Goal: Find specific page/section: Find specific page/section

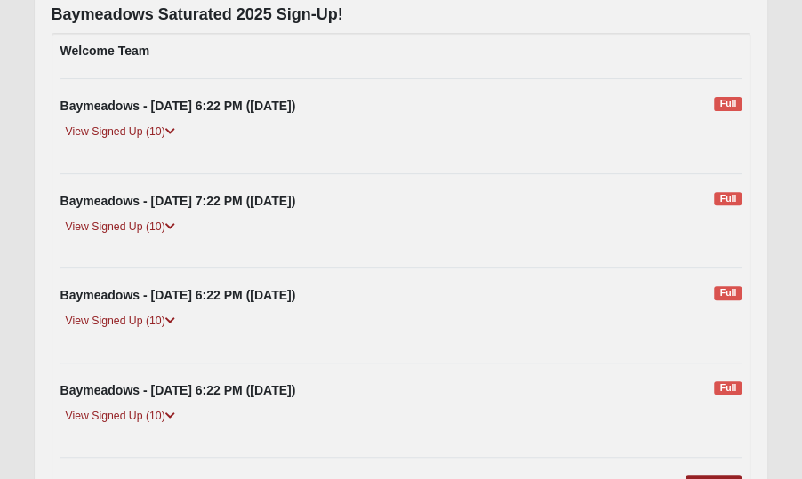
scroll to position [233, 0]
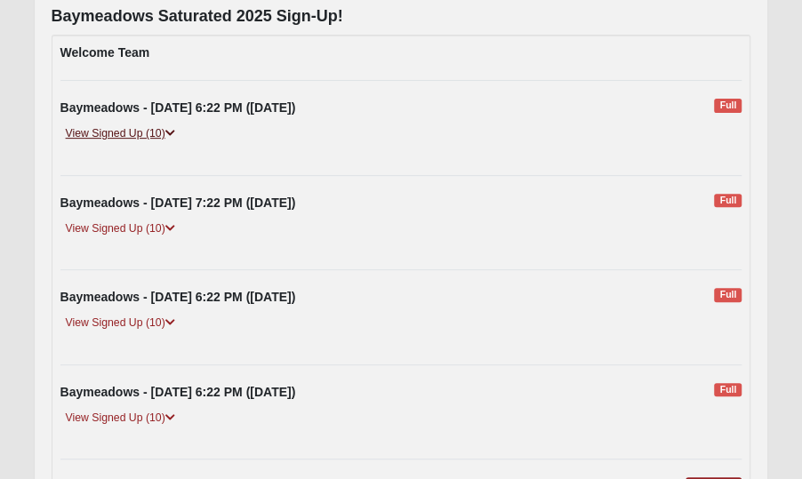
click at [145, 132] on link "View Signed Up (10)" at bounding box center [120, 133] width 120 height 19
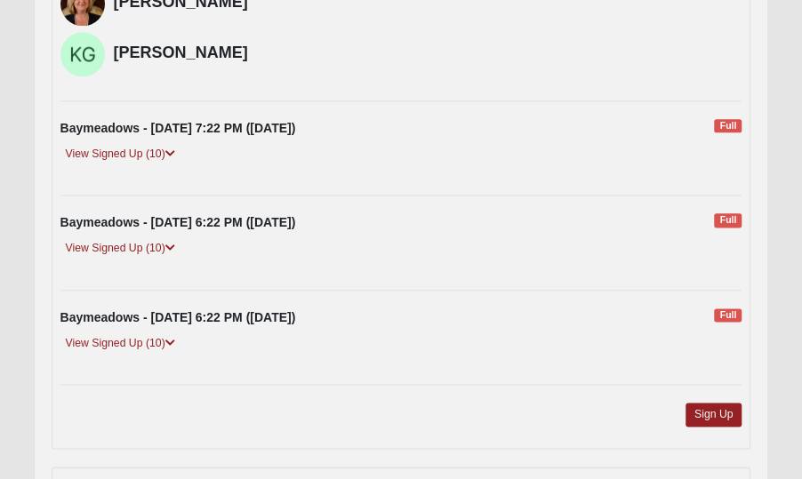
scroll to position [893, 0]
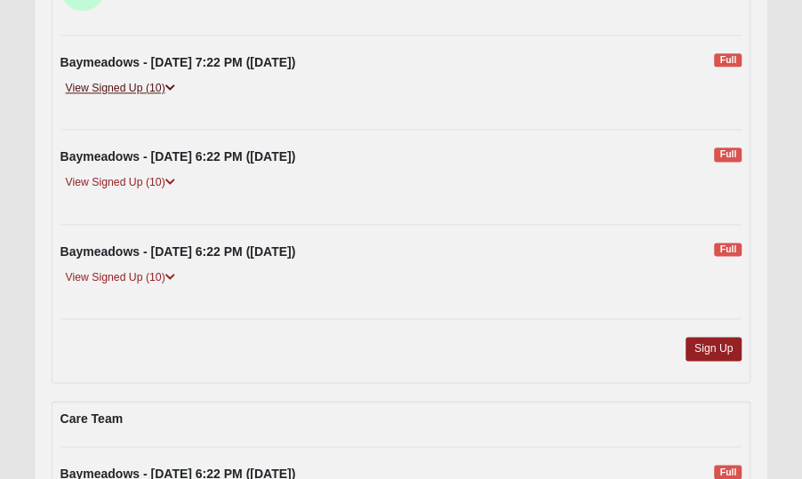
click at [108, 87] on link "View Signed Up (10)" at bounding box center [120, 88] width 120 height 19
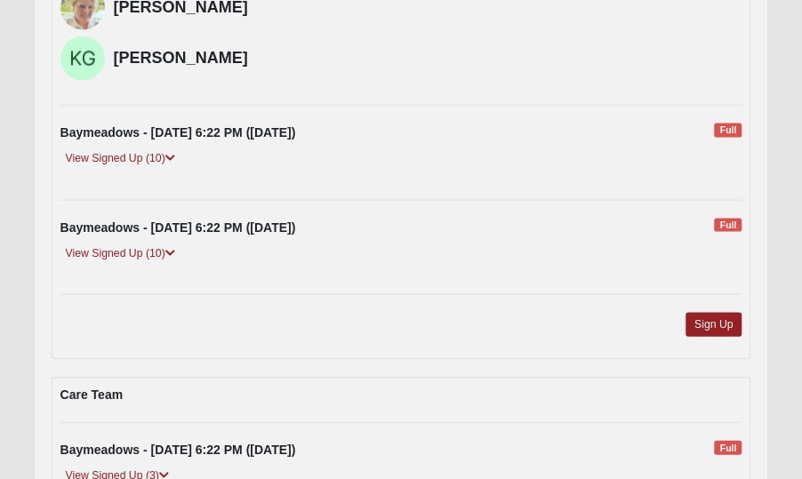
scroll to position [1452, 0]
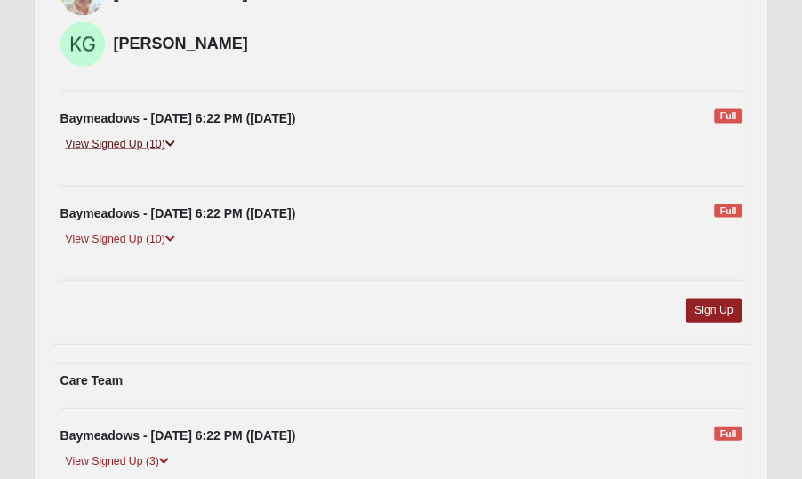
click at [110, 139] on link "View Signed Up (10)" at bounding box center [120, 144] width 120 height 19
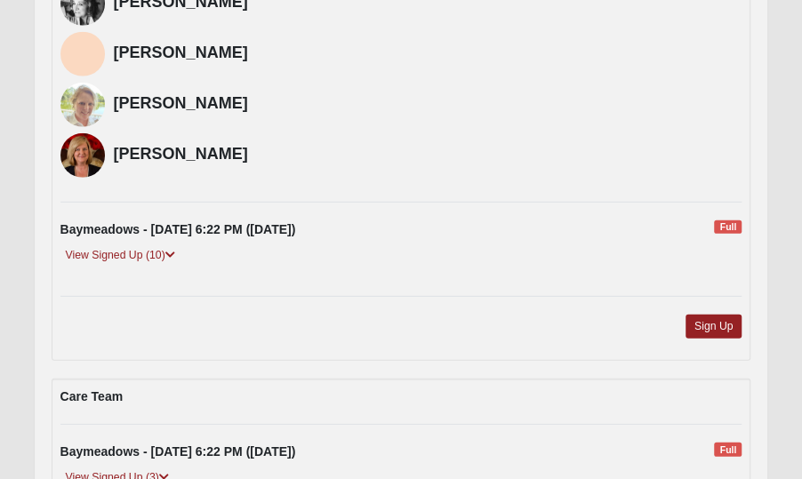
scroll to position [1960, 0]
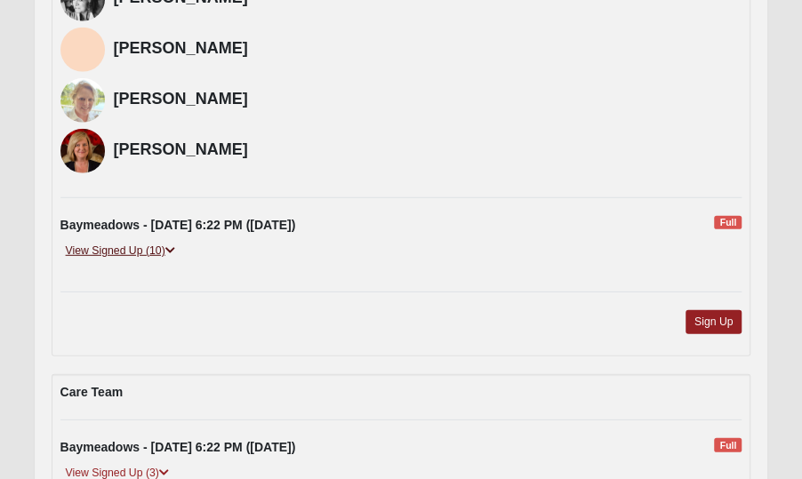
click at [139, 244] on link "View Signed Up (10)" at bounding box center [120, 251] width 120 height 19
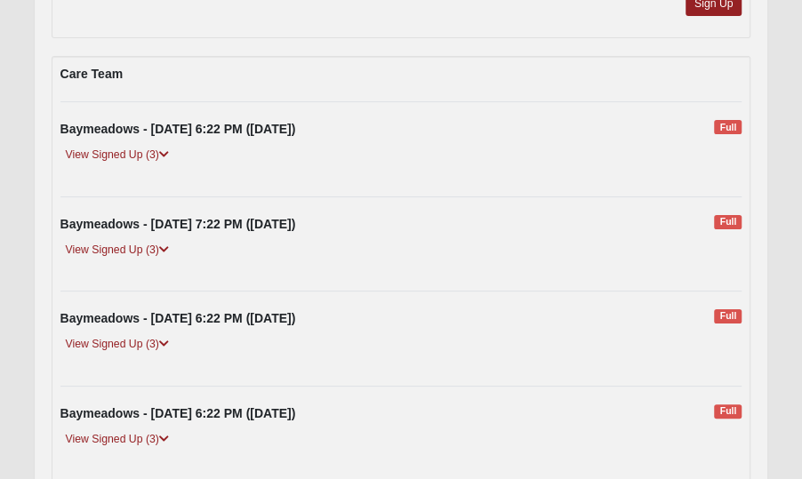
scroll to position [2823, 0]
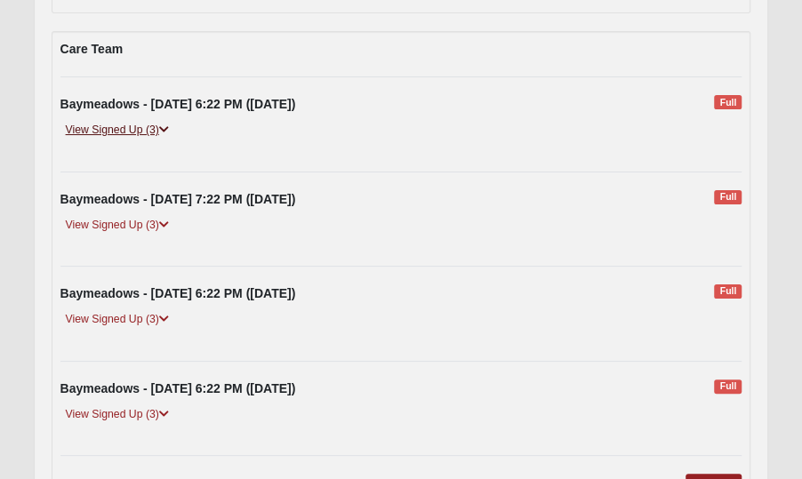
click at [121, 124] on link "View Signed Up (3)" at bounding box center [117, 130] width 114 height 19
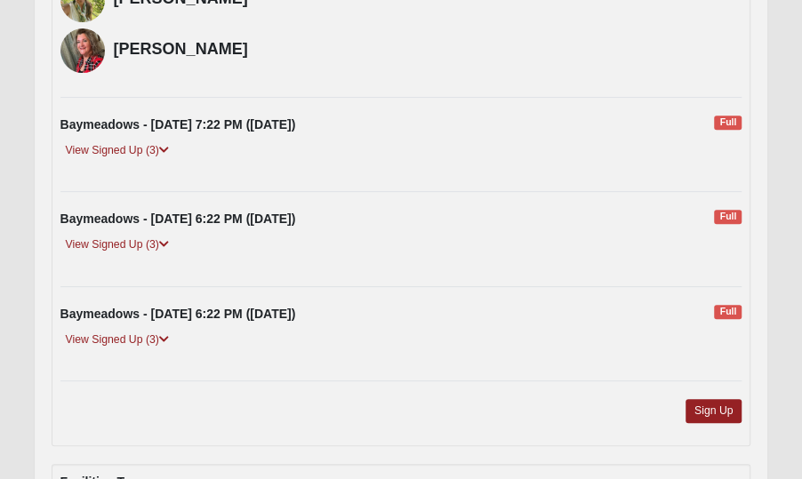
scroll to position [3077, 0]
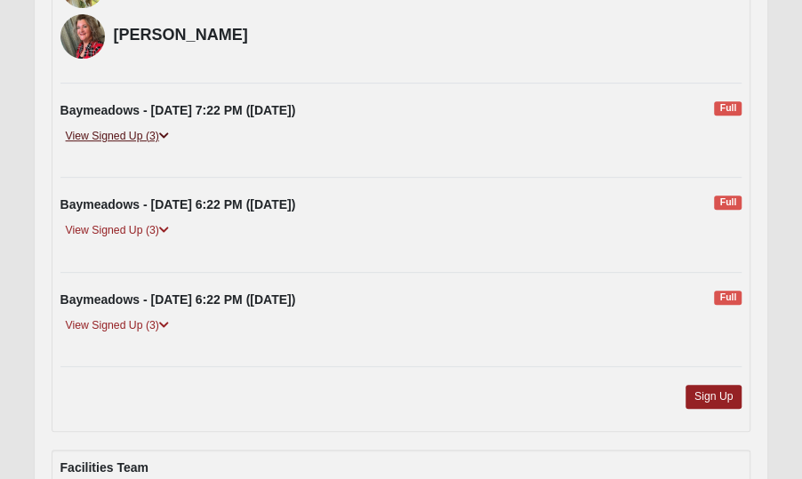
click at [108, 127] on link "View Signed Up (3)" at bounding box center [117, 136] width 114 height 19
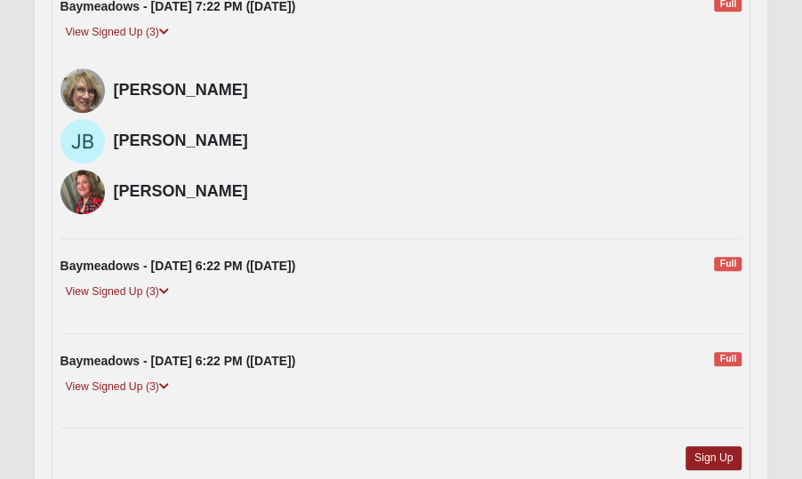
scroll to position [3229, 0]
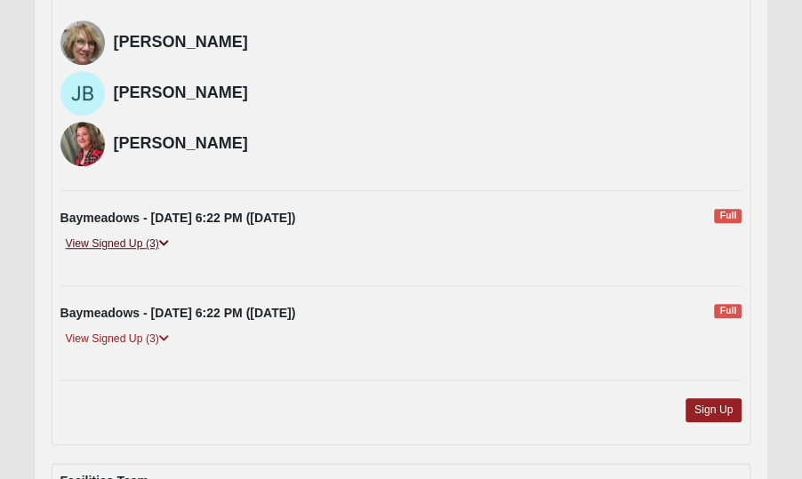
click at [146, 235] on link "View Signed Up (3)" at bounding box center [117, 244] width 114 height 19
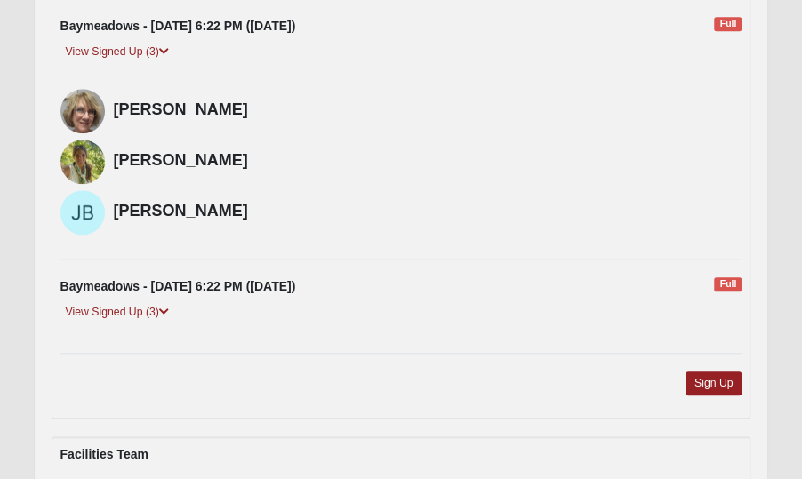
scroll to position [3484, 0]
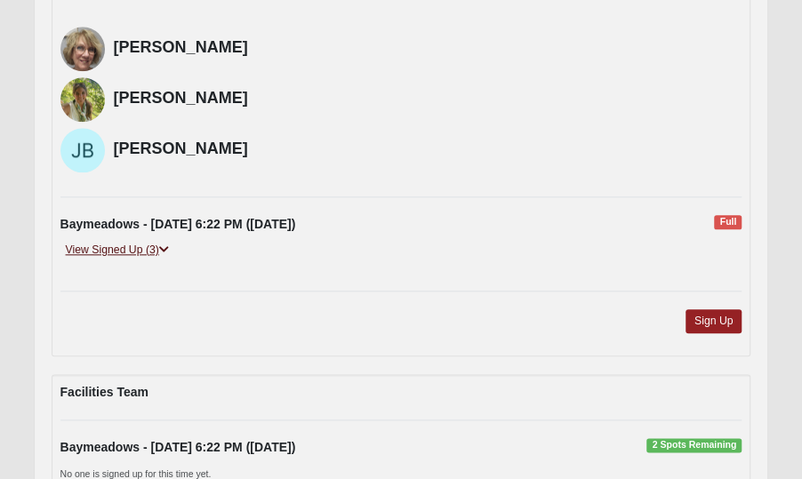
click at [124, 241] on link "View Signed Up (3)" at bounding box center [117, 250] width 114 height 19
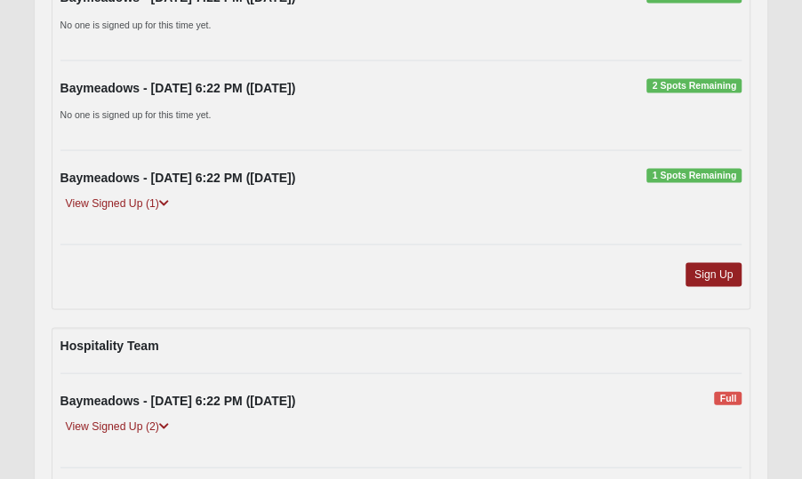
scroll to position [4195, 0]
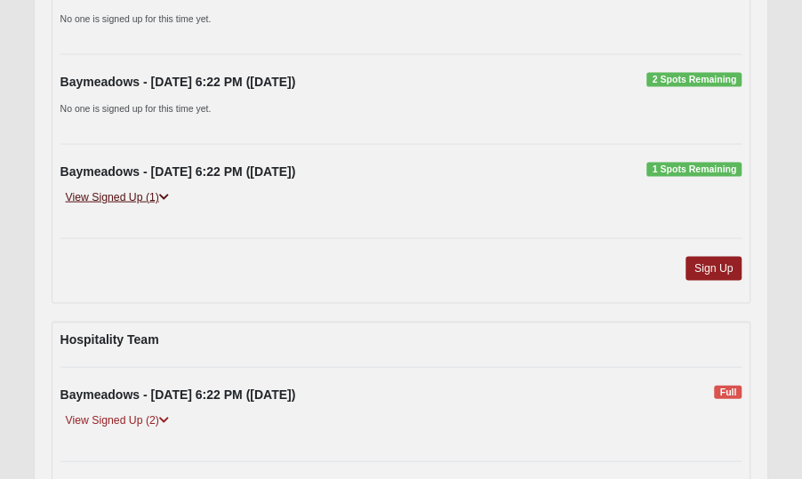
click at [136, 188] on link "View Signed Up (1)" at bounding box center [117, 197] width 114 height 19
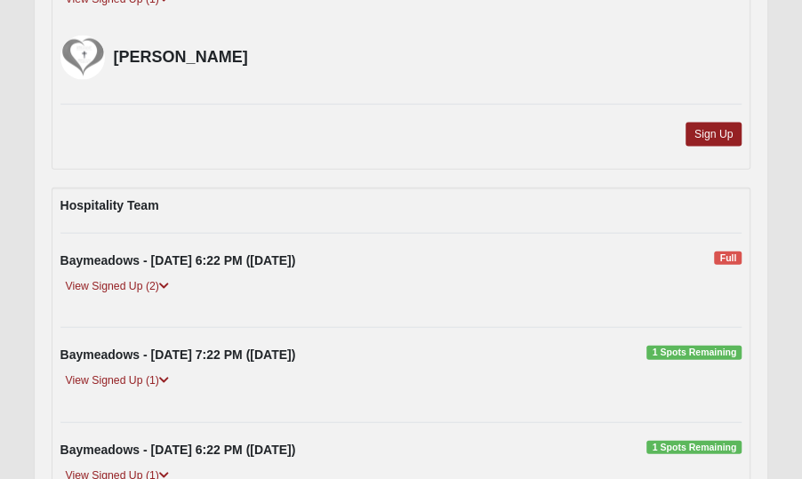
scroll to position [4500, 0]
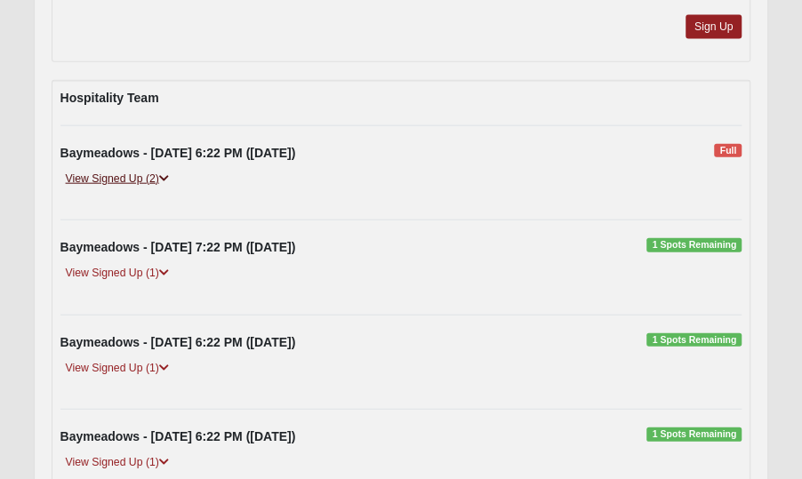
click at [134, 170] on link "View Signed Up (2)" at bounding box center [117, 179] width 114 height 19
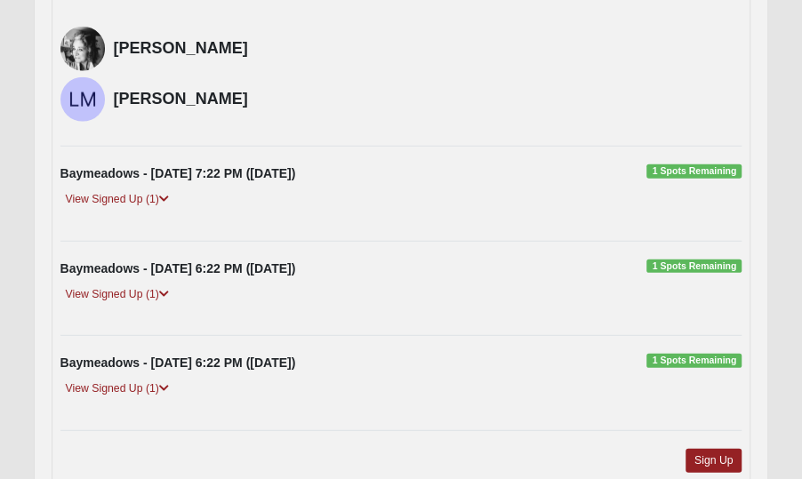
scroll to position [4702, 0]
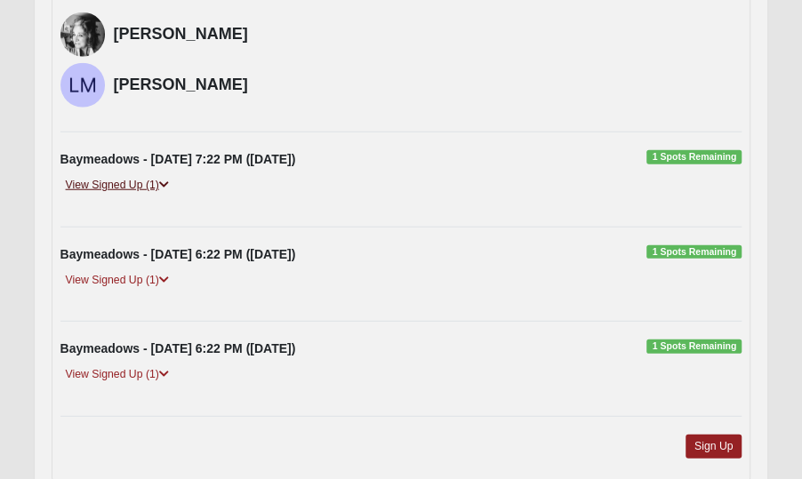
click at [120, 176] on link "View Signed Up (1)" at bounding box center [117, 185] width 114 height 19
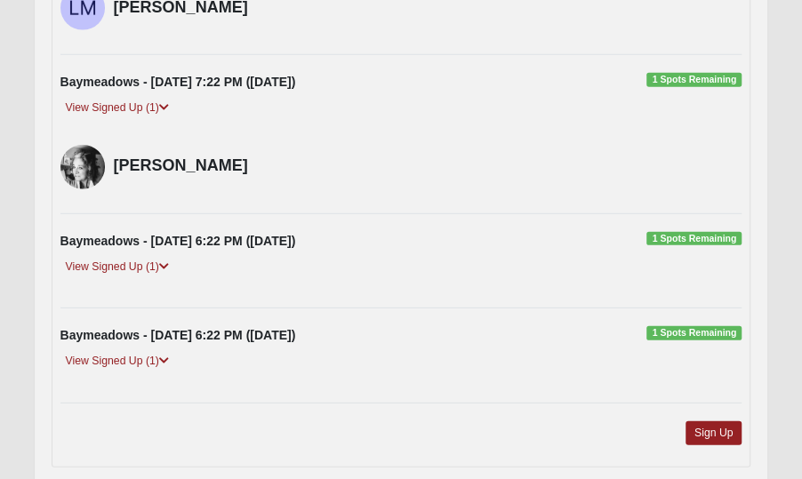
scroll to position [4855, 0]
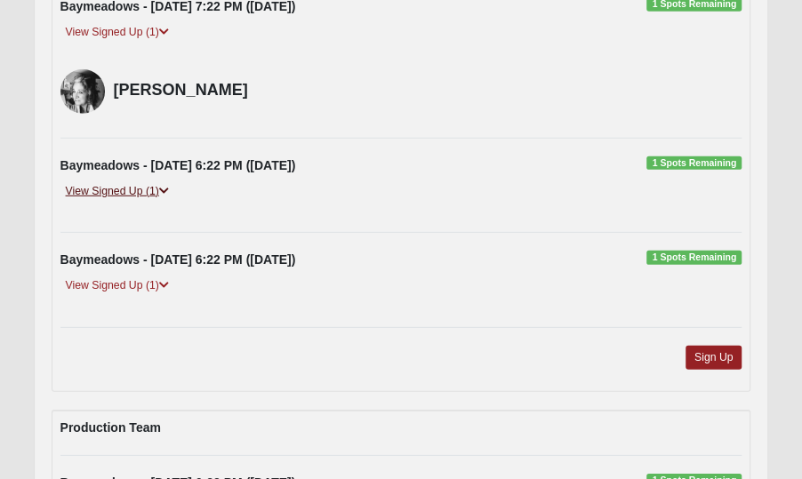
click at [107, 182] on link "View Signed Up (1)" at bounding box center [117, 191] width 114 height 19
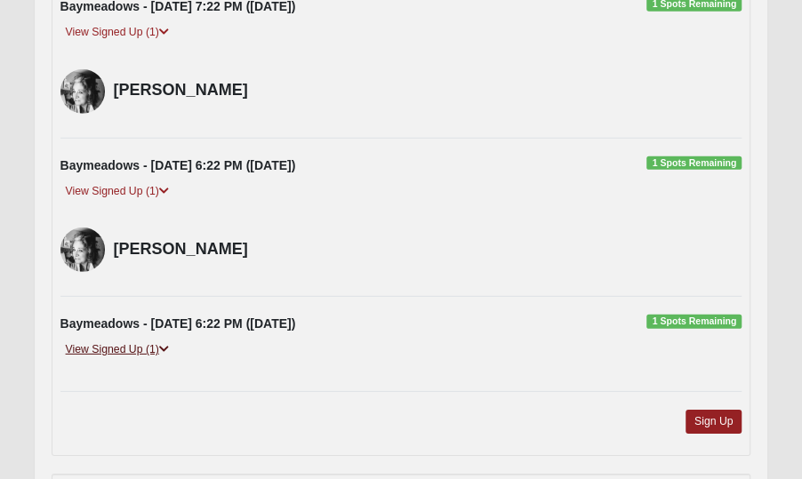
click at [140, 340] on link "View Signed Up (1)" at bounding box center [117, 349] width 114 height 19
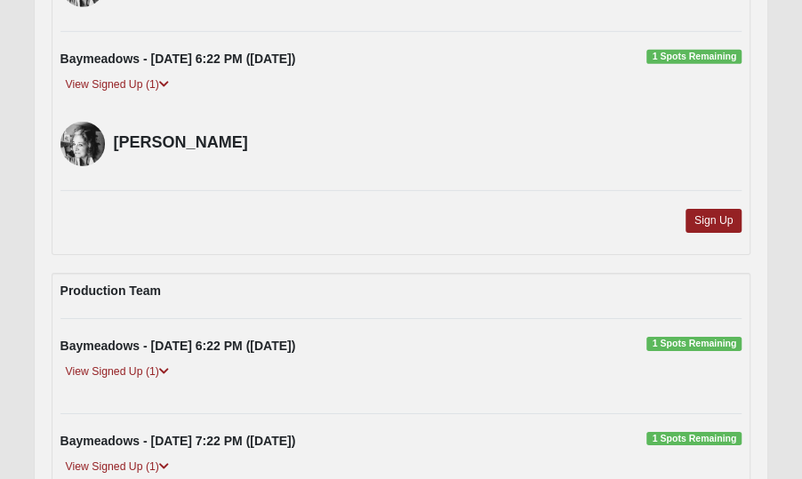
scroll to position [5160, 0]
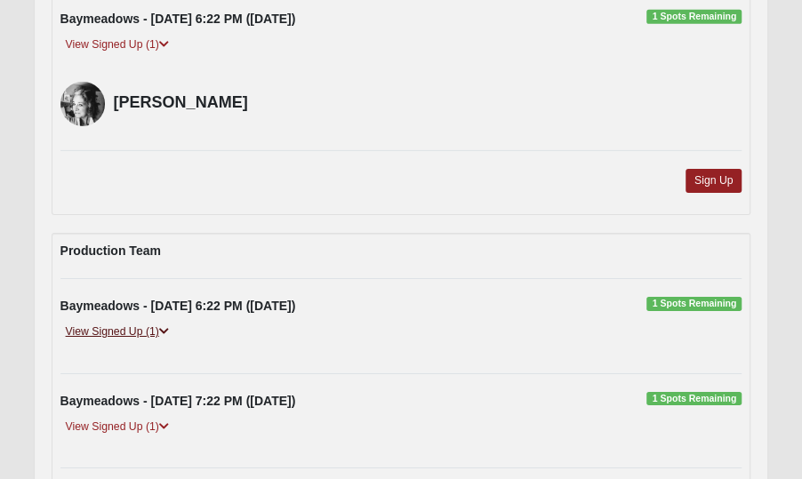
click at [94, 323] on link "View Signed Up (1)" at bounding box center [117, 332] width 114 height 19
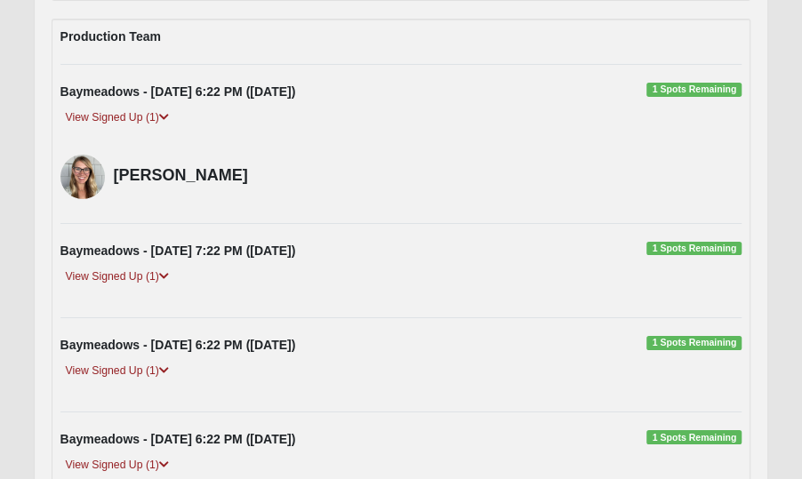
scroll to position [5413, 0]
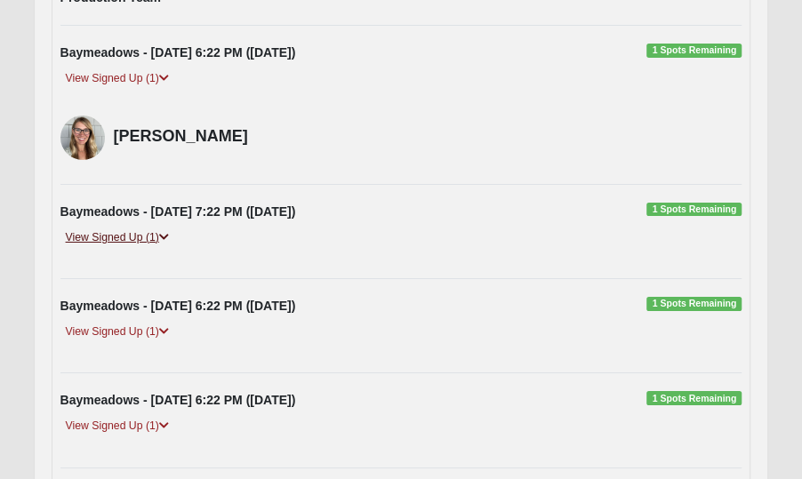
click at [136, 228] on link "View Signed Up (1)" at bounding box center [117, 237] width 114 height 19
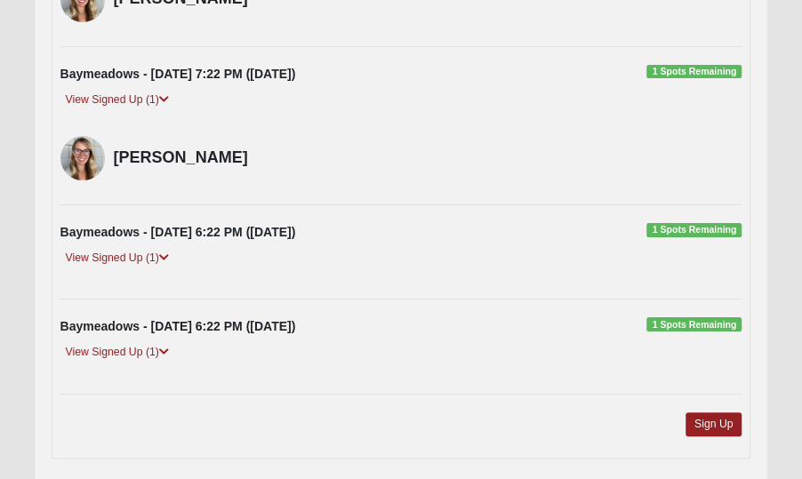
scroll to position [5566, 0]
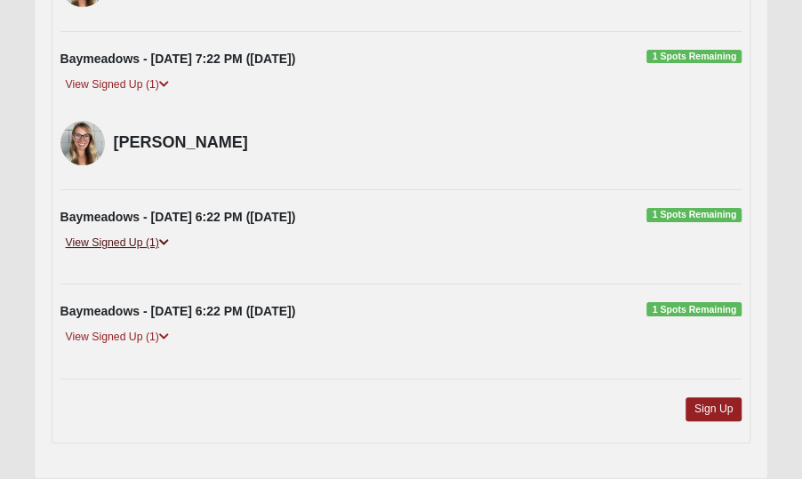
click at [143, 234] on link "View Signed Up (1)" at bounding box center [117, 243] width 114 height 19
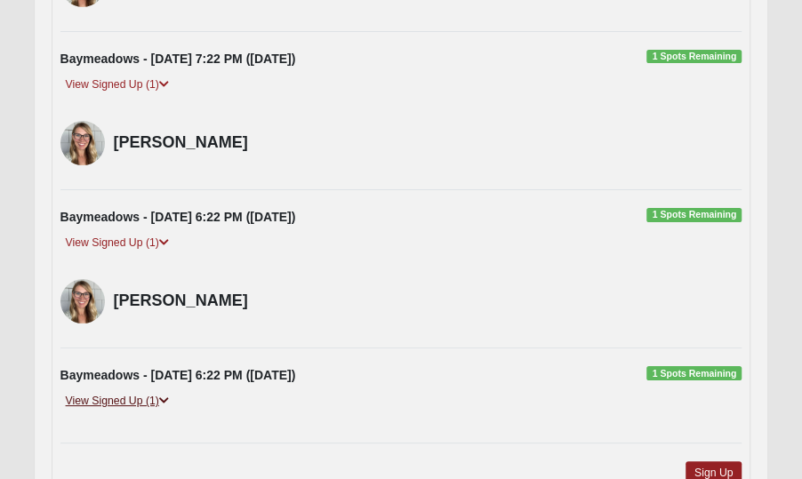
click at [124, 392] on link "View Signed Up (1)" at bounding box center [117, 401] width 114 height 19
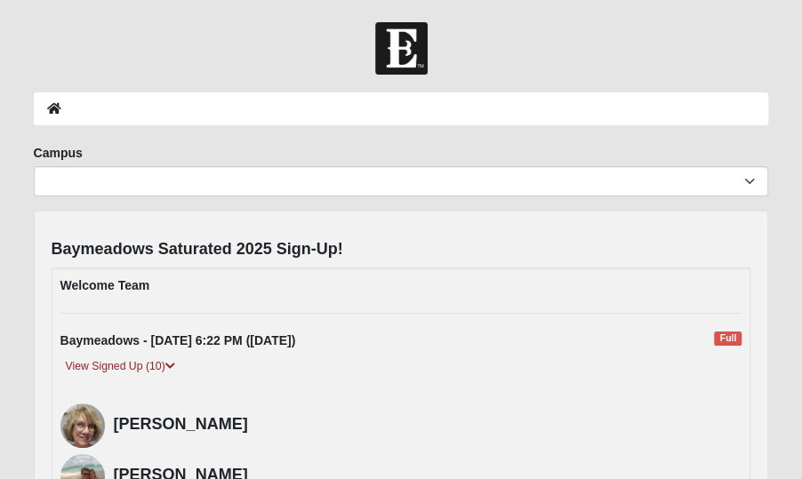
scroll to position [0, 0]
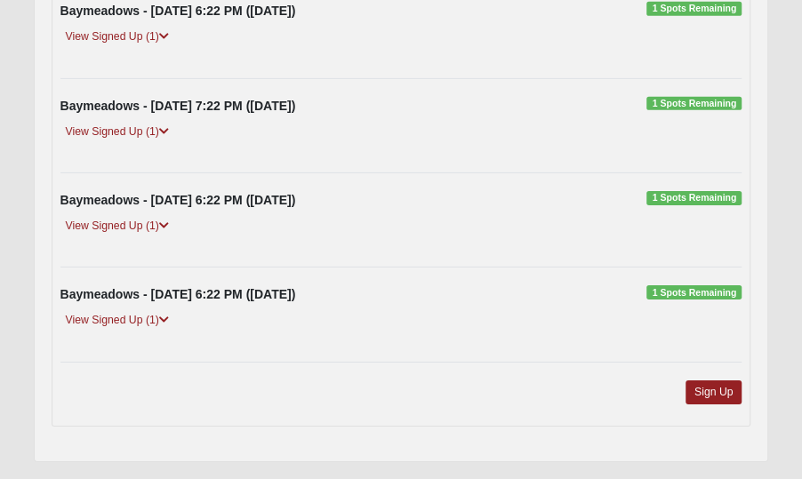
scroll to position [2366, 0]
